Goal: Transaction & Acquisition: Purchase product/service

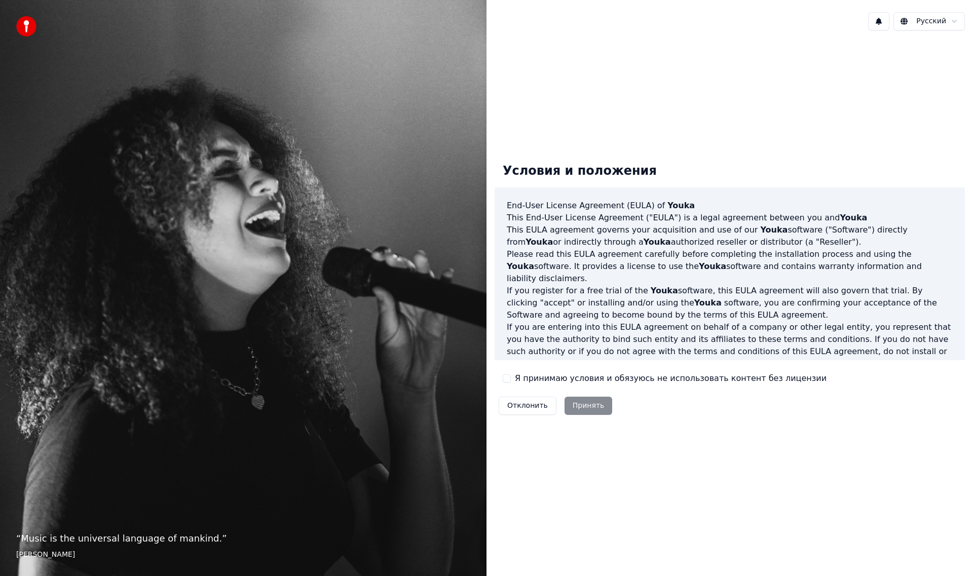
click at [511, 377] on div "Я принимаю условия и обязуюсь не использовать контент без лицензии" at bounding box center [665, 378] width 324 height 12
click at [505, 381] on button "Я принимаю условия и обязуюсь не использовать контент без лицензии" at bounding box center [507, 378] width 8 height 8
click at [580, 402] on button "Принять" at bounding box center [588, 406] width 48 height 18
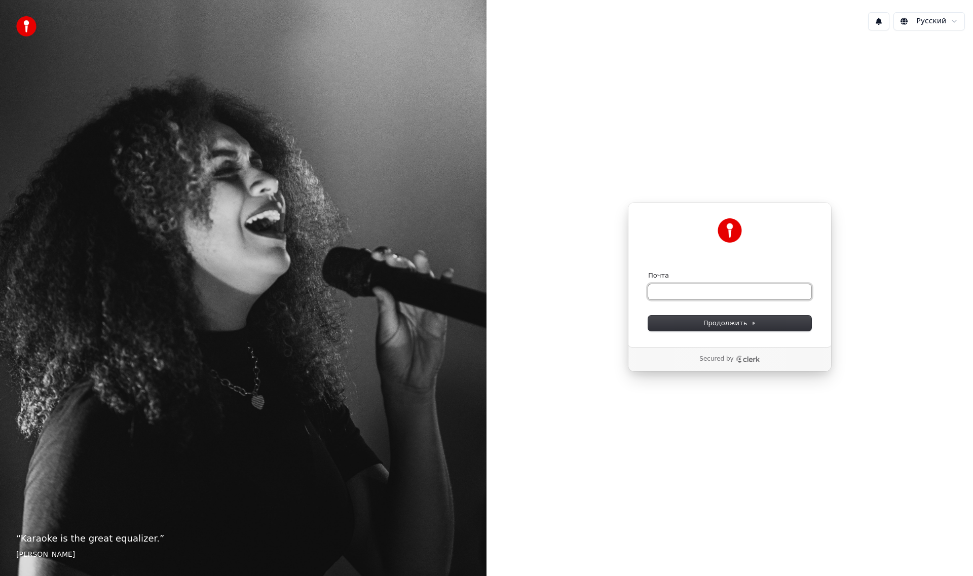
click at [670, 297] on input "Почта" at bounding box center [729, 291] width 163 height 15
paste input "**********"
click at [708, 324] on span "Продолжить" at bounding box center [729, 323] width 53 height 9
type input "**********"
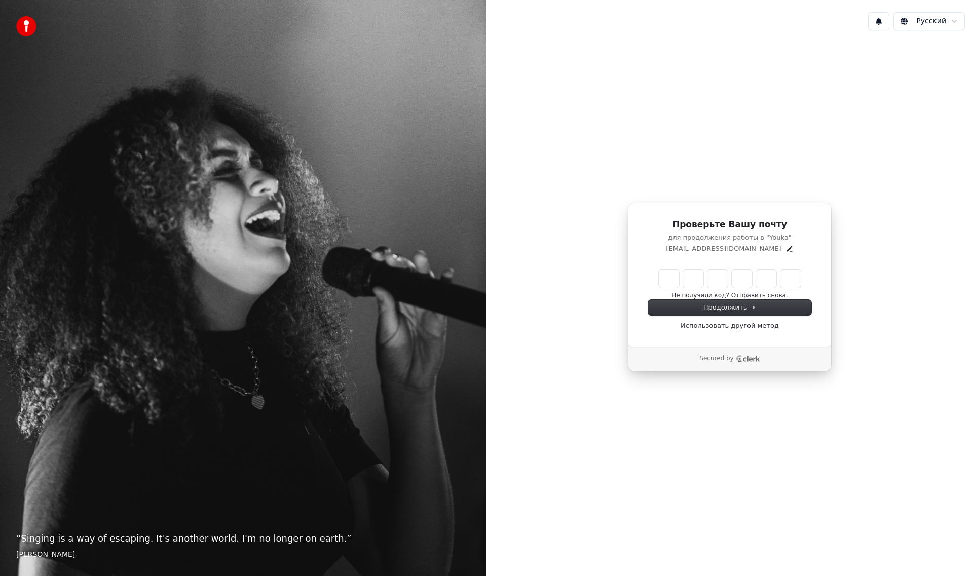
click at [667, 279] on input "Enter verification code" at bounding box center [730, 279] width 142 height 18
paste input "******"
type input "******"
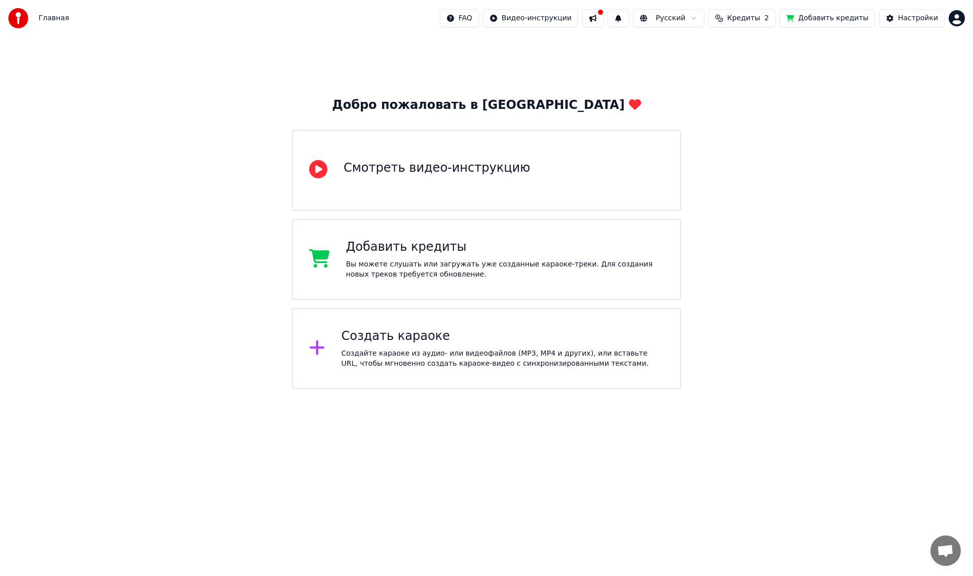
click at [829, 15] on button "Добавить кредиты" at bounding box center [827, 18] width 96 height 18
click at [955, 24] on html "Главная FAQ Видео-инструкции Русский Кредиты 2 Добавить кредиты Настройки Добро…" at bounding box center [486, 194] width 973 height 389
click at [899, 57] on div "Оплата" at bounding box center [912, 65] width 117 height 16
click at [955, 22] on html "Главная FAQ Видео-инструкции Русский Кредиты 2 Добавить кредиты Настройки Добро…" at bounding box center [486, 194] width 973 height 389
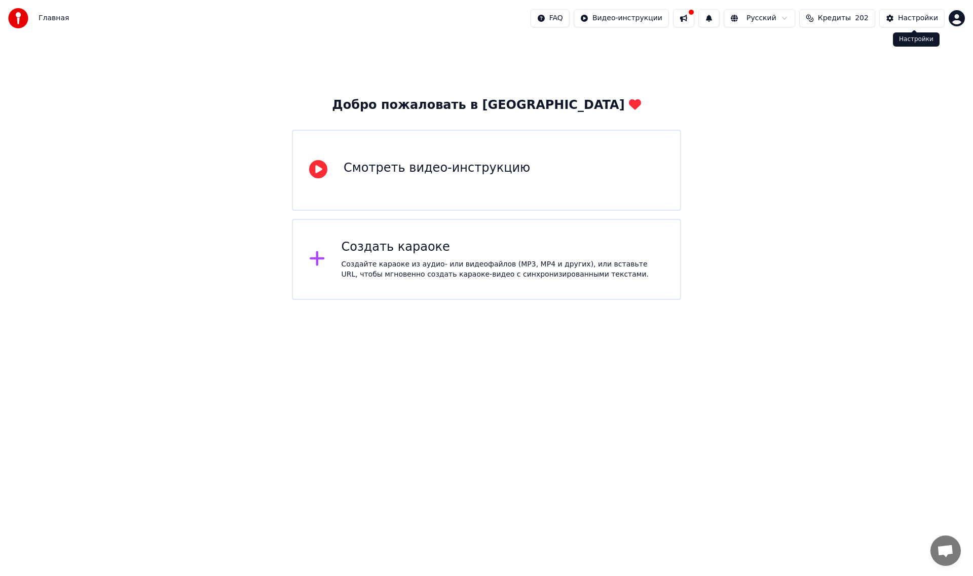
click at [909, 23] on button "Настройки" at bounding box center [911, 18] width 65 height 18
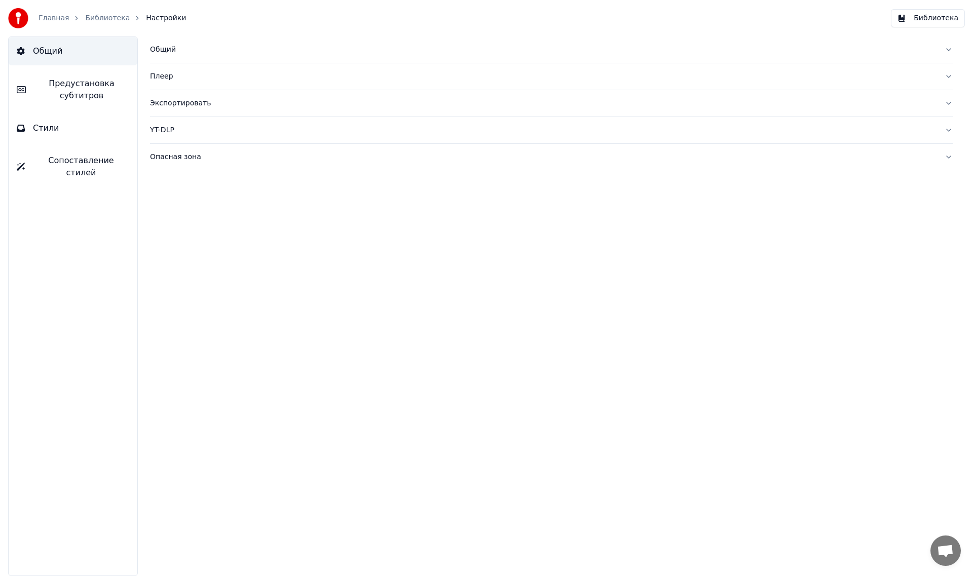
click at [56, 19] on link "Главная" at bounding box center [54, 18] width 30 height 10
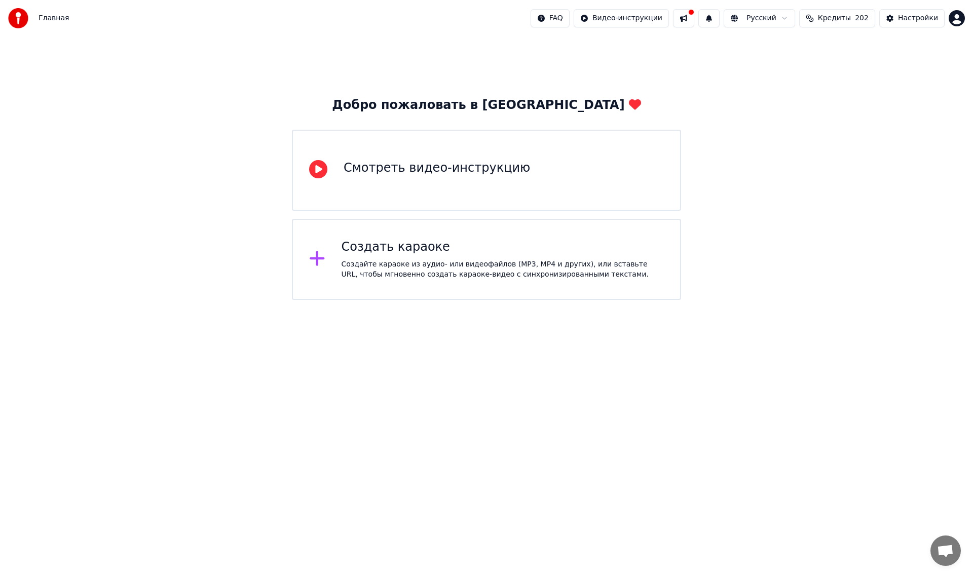
click at [864, 22] on span "202" at bounding box center [862, 18] width 14 height 10
click at [891, 14] on button "Настройки" at bounding box center [911, 18] width 65 height 18
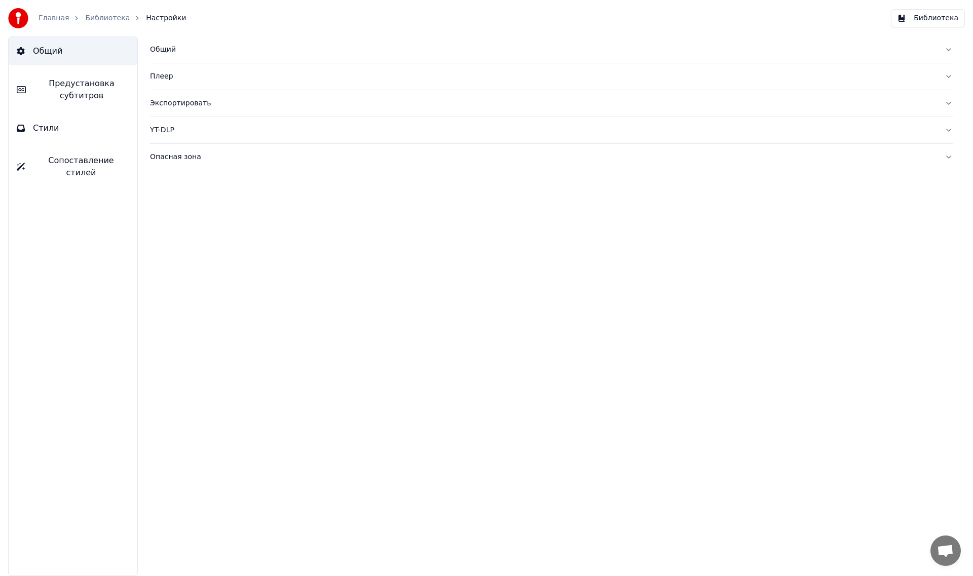
click at [101, 19] on link "Библиотека" at bounding box center [107, 18] width 45 height 10
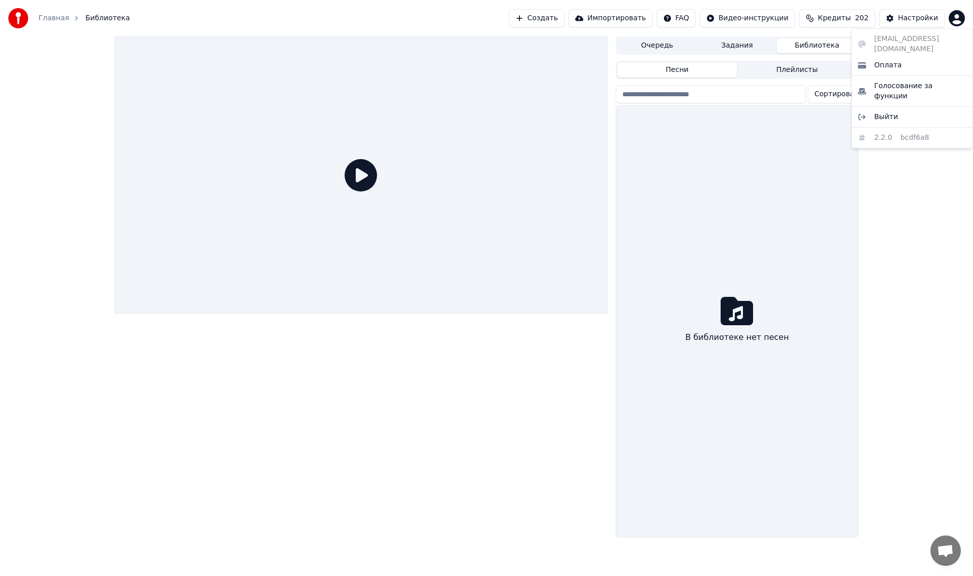
click at [954, 18] on html "Главная Библиотека Создать Импортировать FAQ Видео-инструкции Кредиты 202 Настр…" at bounding box center [486, 288] width 973 height 576
click at [877, 60] on span "Оплата" at bounding box center [887, 65] width 27 height 10
